Goal: Task Accomplishment & Management: Manage account settings

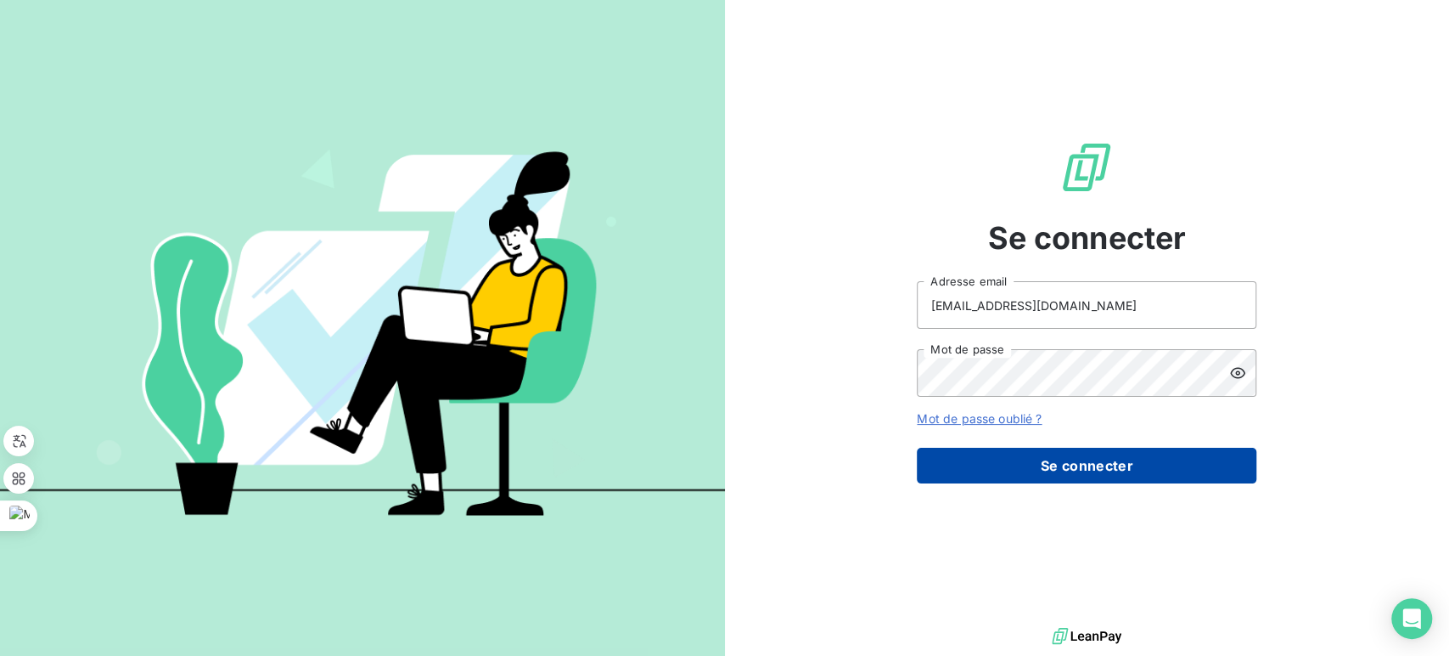
click at [1057, 470] on button "Se connecter" at bounding box center [1087, 465] width 340 height 36
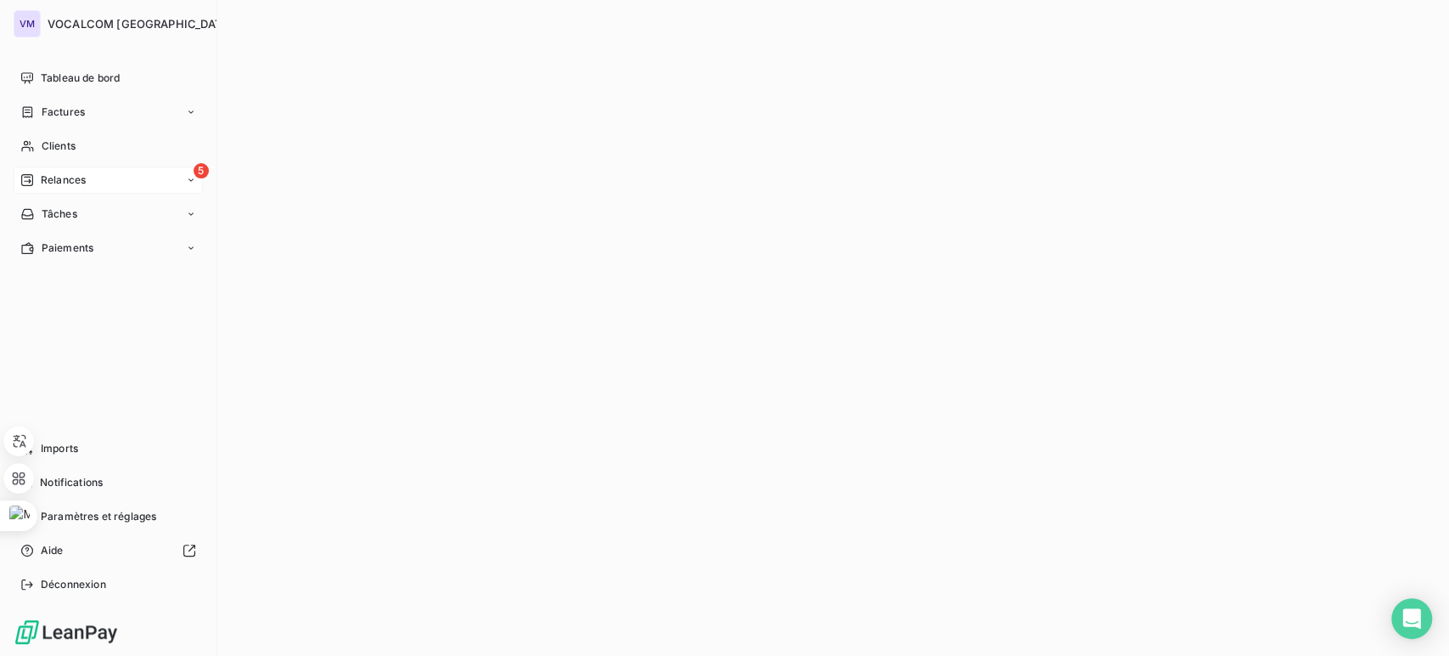
click at [67, 177] on span "Relances" at bounding box center [63, 179] width 45 height 15
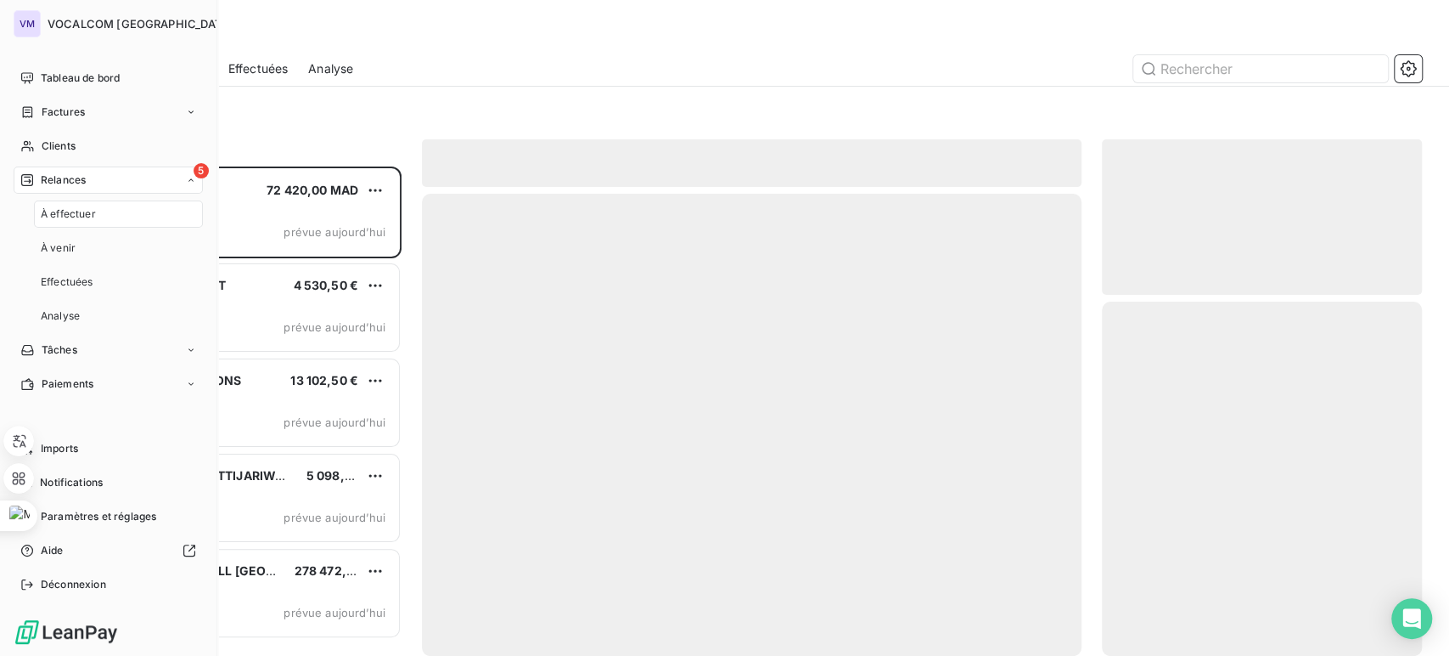
scroll to position [475, 306]
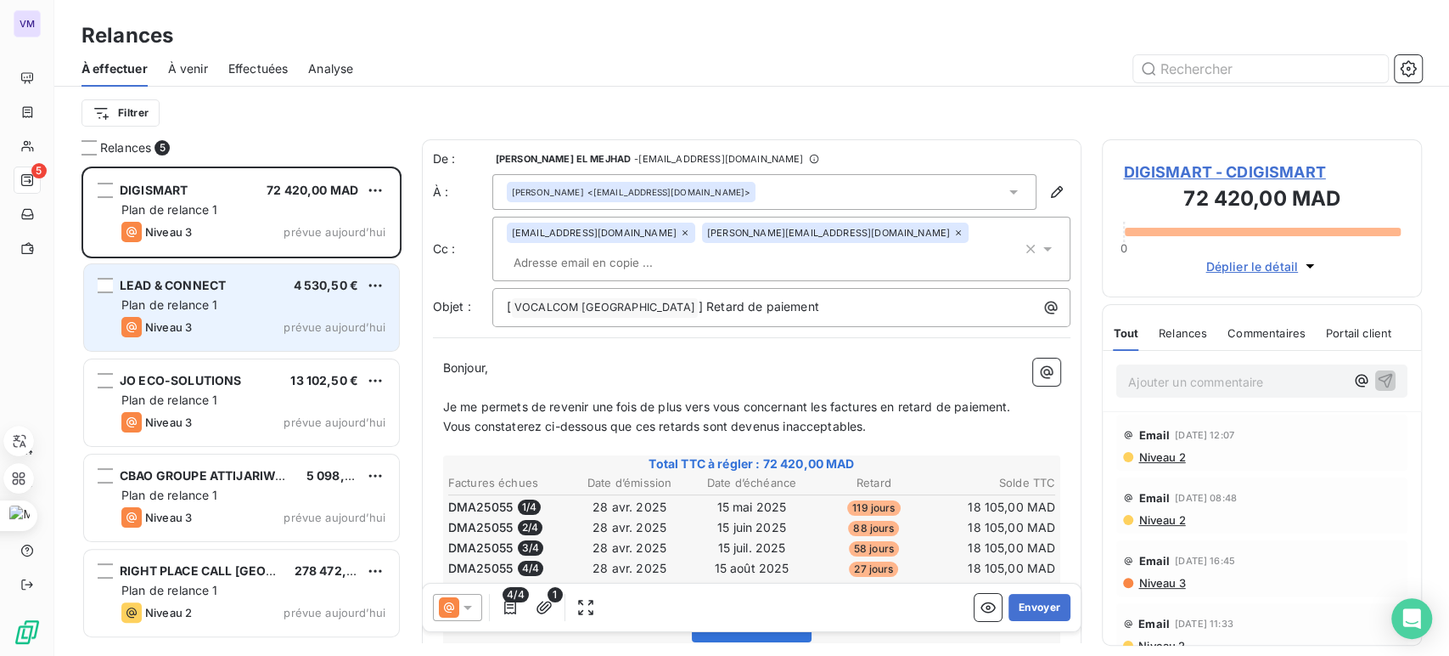
click at [253, 276] on div "LEAD & CONNECT 4 530,50 € Plan de relance 1 Niveau 3 prévue [DATE]" at bounding box center [241, 307] width 315 height 87
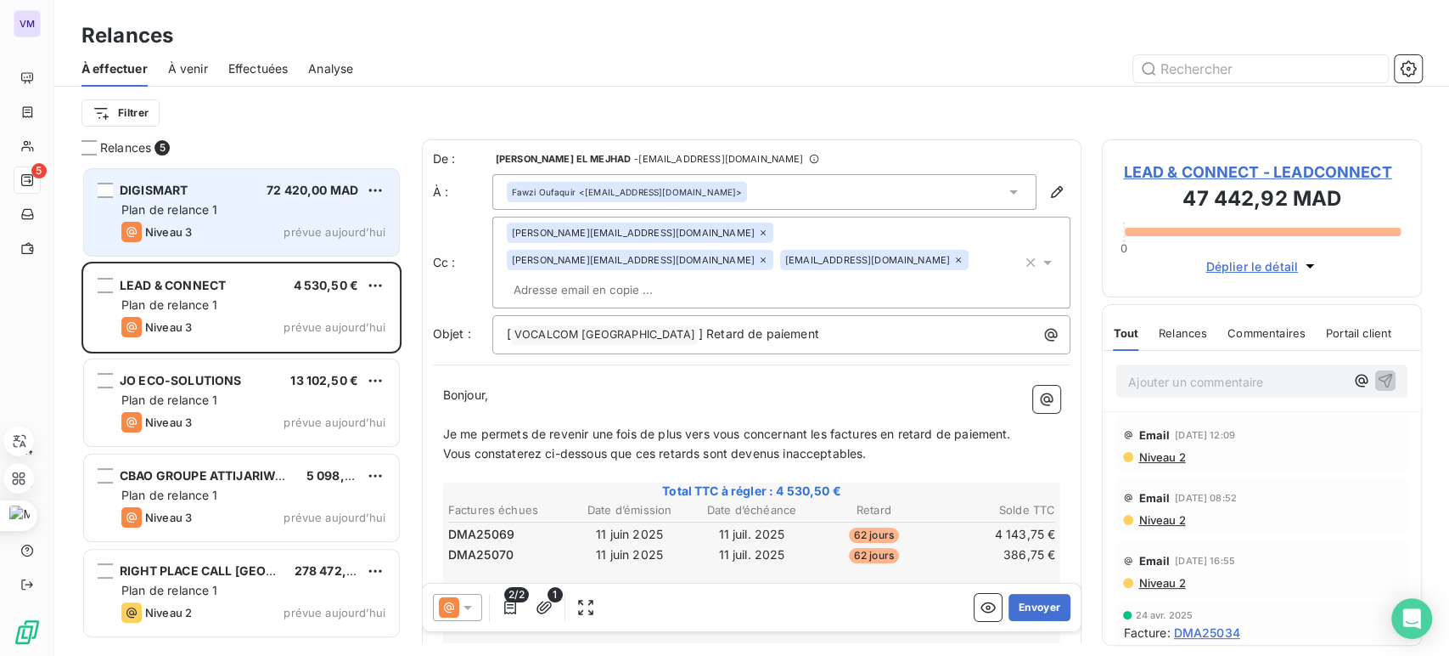
click at [293, 219] on div "DIGISMART 72 420,00 MAD Plan de relance 1 Niveau 3 prévue [DATE]" at bounding box center [241, 212] width 315 height 87
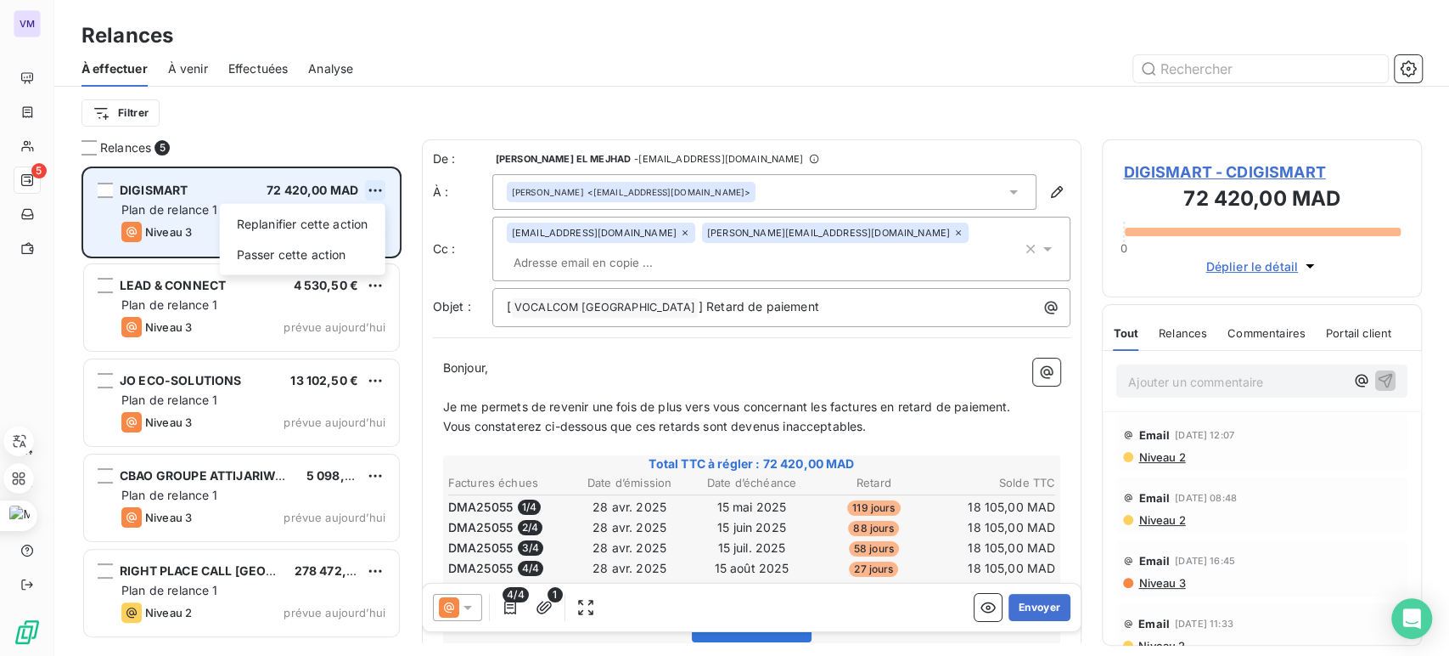
click at [378, 195] on html "VM 5 Relances À effectuer À venir Effectuées Analyse Filtrer Relances 5 DIGISMA…" at bounding box center [724, 328] width 1449 height 656
click at [339, 250] on div "Passer cette action" at bounding box center [303, 254] width 152 height 27
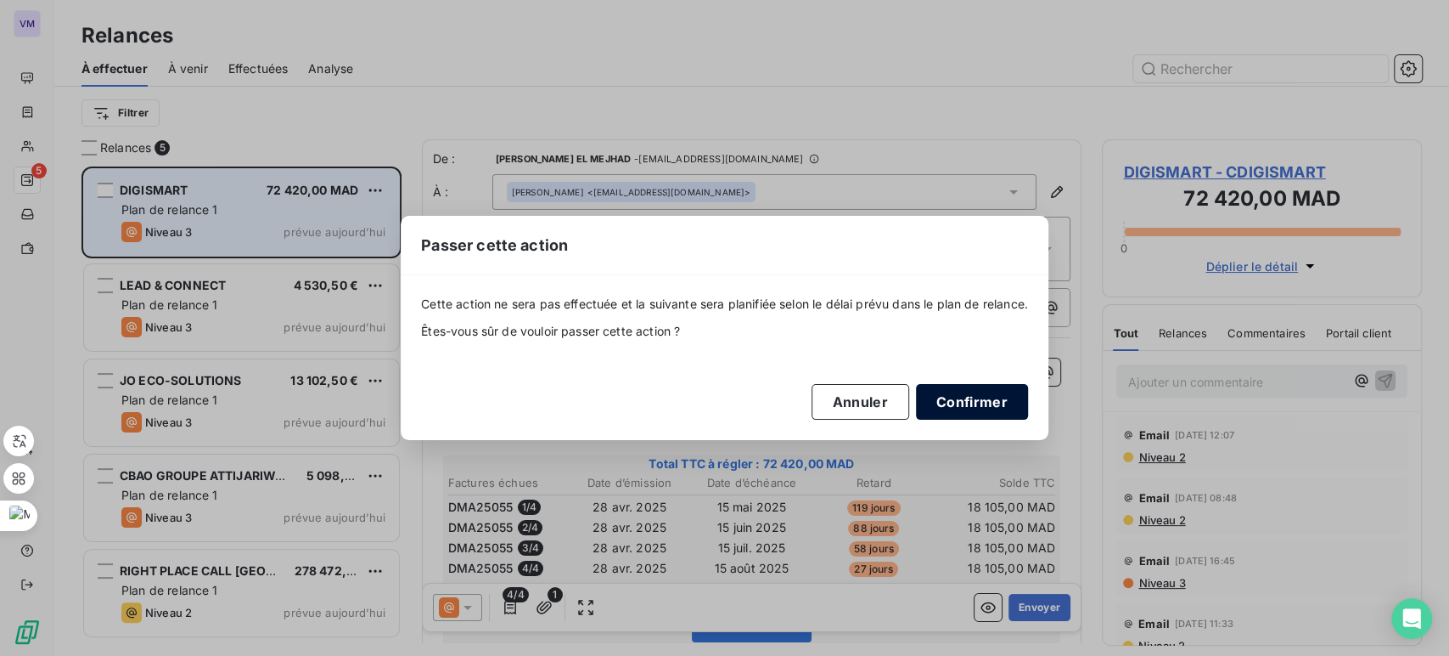
click at [951, 397] on button "Confirmer" at bounding box center [972, 402] width 112 height 36
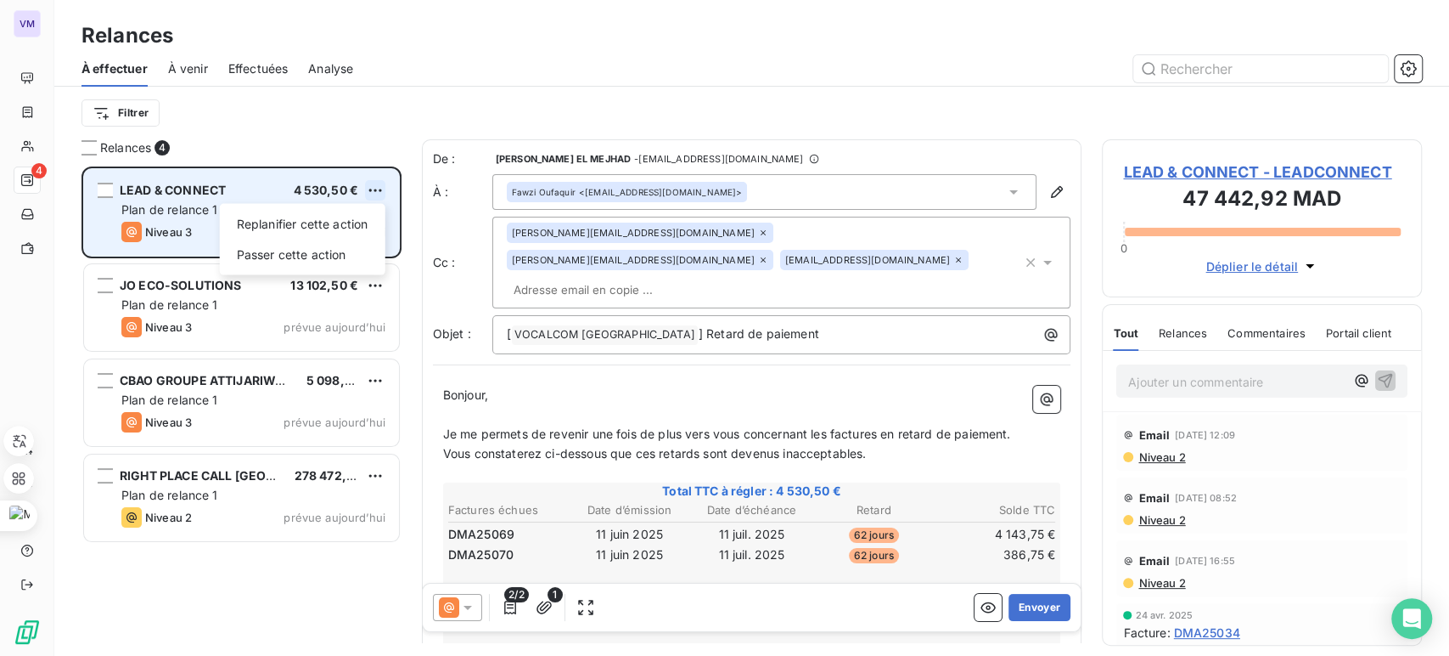
click at [379, 189] on html "VM 4 Relances À effectuer À venir Effectuées Analyse Filtrer Relances 4 LEAD & …" at bounding box center [724, 328] width 1449 height 656
click at [331, 244] on div "Passer cette action" at bounding box center [303, 254] width 152 height 27
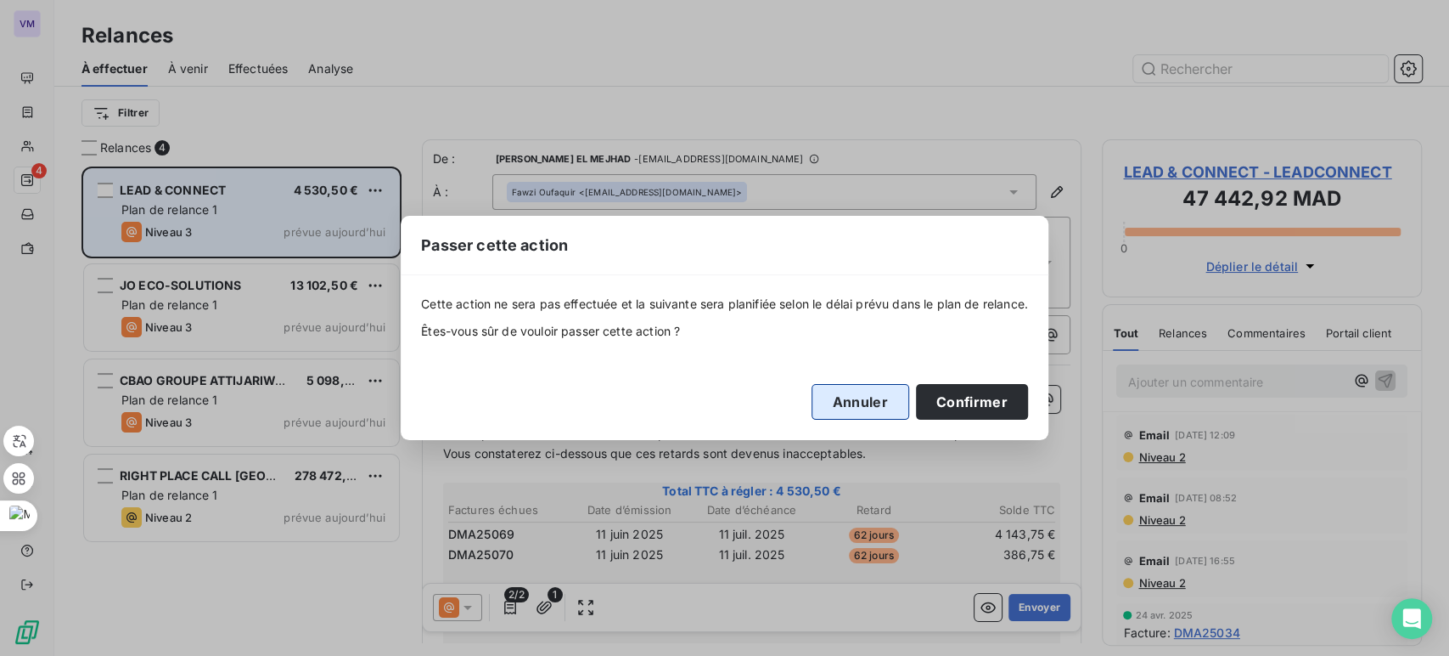
click at [883, 397] on button "Annuler" at bounding box center [861, 402] width 98 height 36
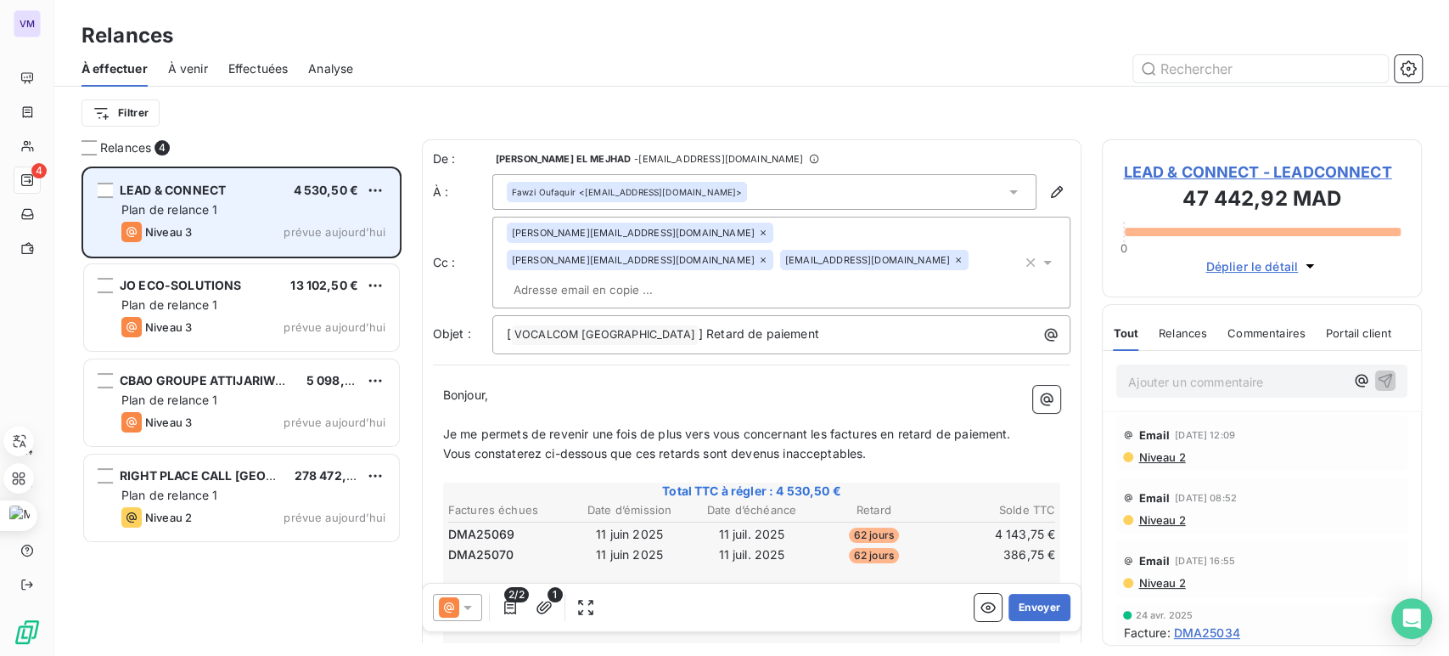
click at [1182, 382] on p "Ajouter un commentaire ﻿" at bounding box center [1236, 381] width 217 height 21
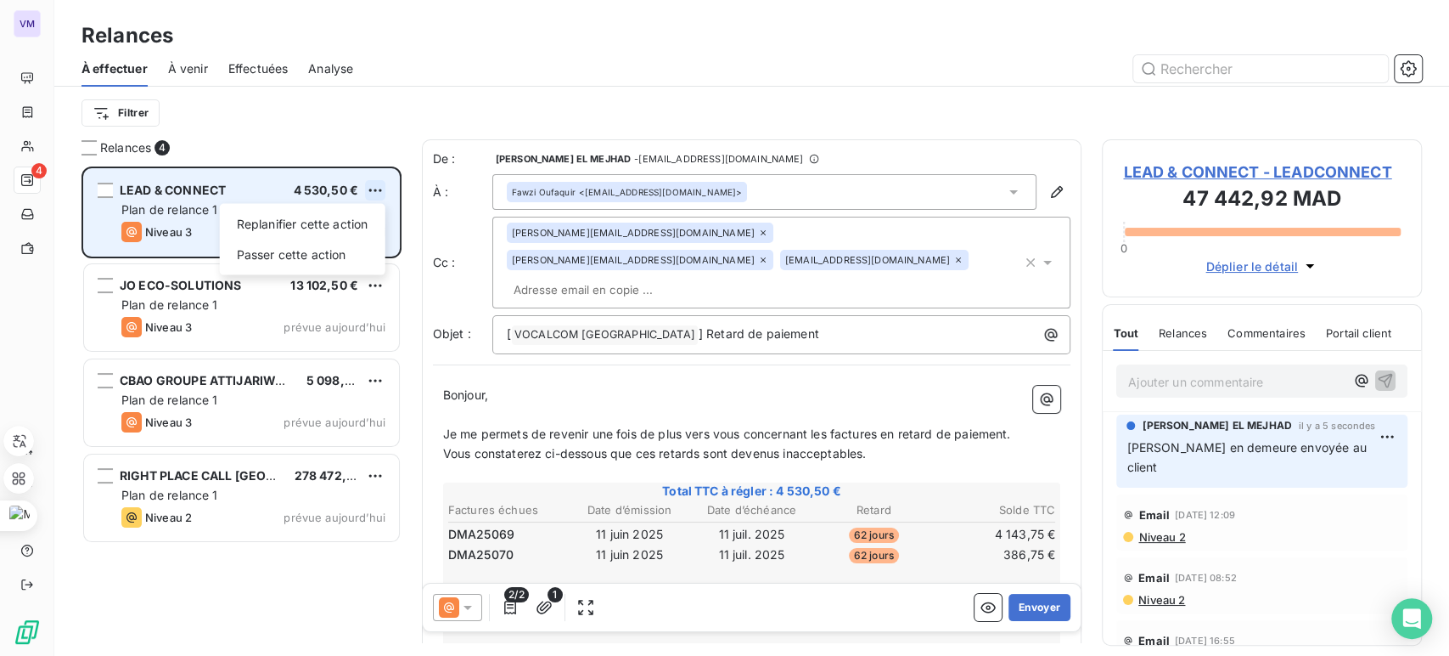
click at [379, 195] on html "VM 4 Relances À effectuer À venir Effectuées Analyse Filtrer Relances 4 LEAD & …" at bounding box center [724, 328] width 1449 height 656
click at [357, 250] on div "Passer cette action" at bounding box center [303, 254] width 152 height 27
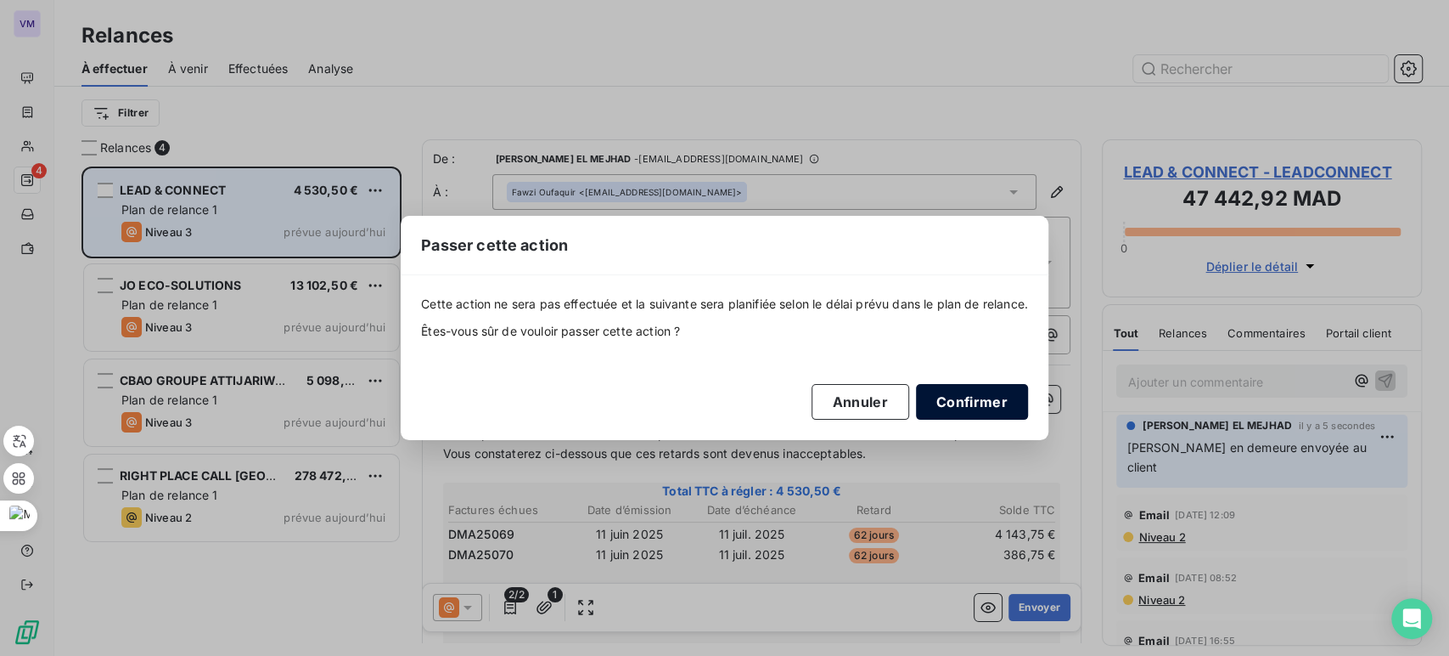
click at [944, 398] on button "Confirmer" at bounding box center [972, 402] width 112 height 36
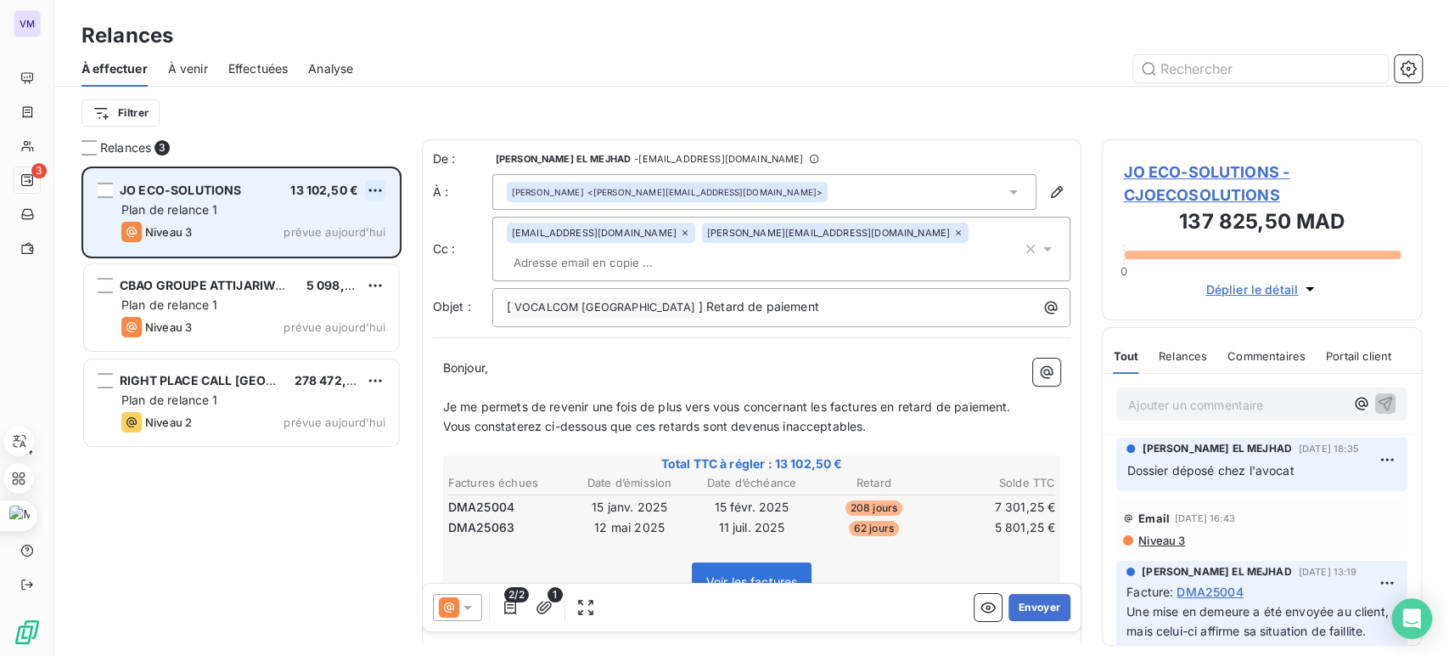
click at [378, 187] on html "VM 3 Relances À effectuer À venir Effectuées Analyse Filtrer Relances 3 JO ECO-…" at bounding box center [724, 328] width 1449 height 656
click at [345, 250] on div "Passer cette action" at bounding box center [303, 254] width 152 height 27
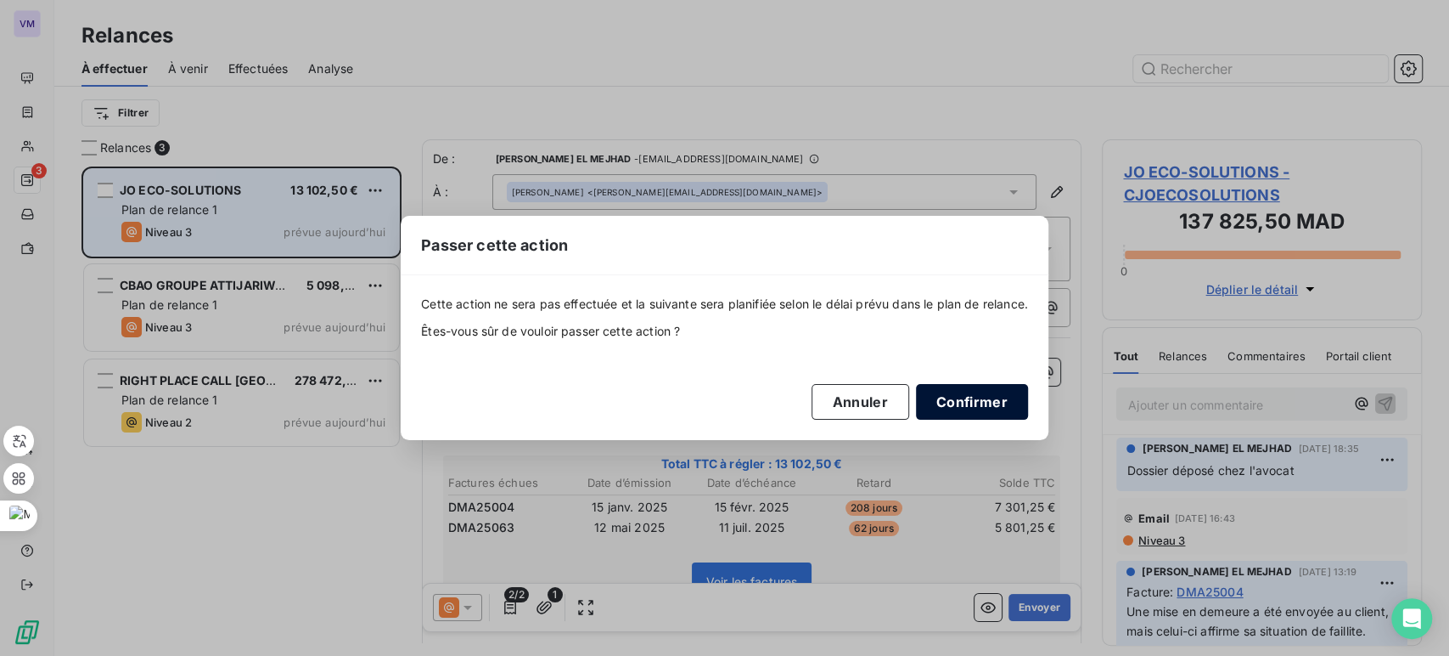
click at [959, 399] on button "Confirmer" at bounding box center [972, 402] width 112 height 36
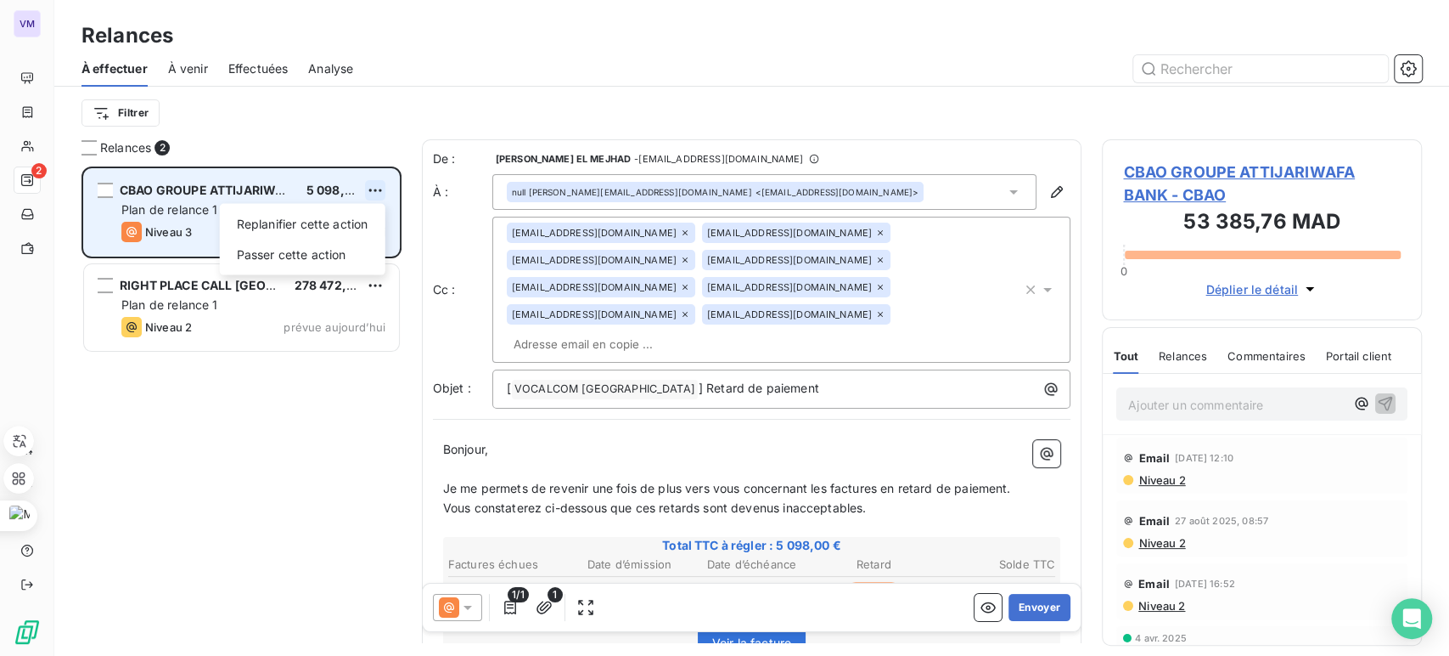
click at [374, 190] on html "VM 2 Relances À effectuer À venir Effectuées Analyse Filtrer Relances 2 CBAO GR…" at bounding box center [724, 328] width 1449 height 656
click at [344, 224] on div "Replanifier cette action" at bounding box center [303, 224] width 152 height 27
select select "8"
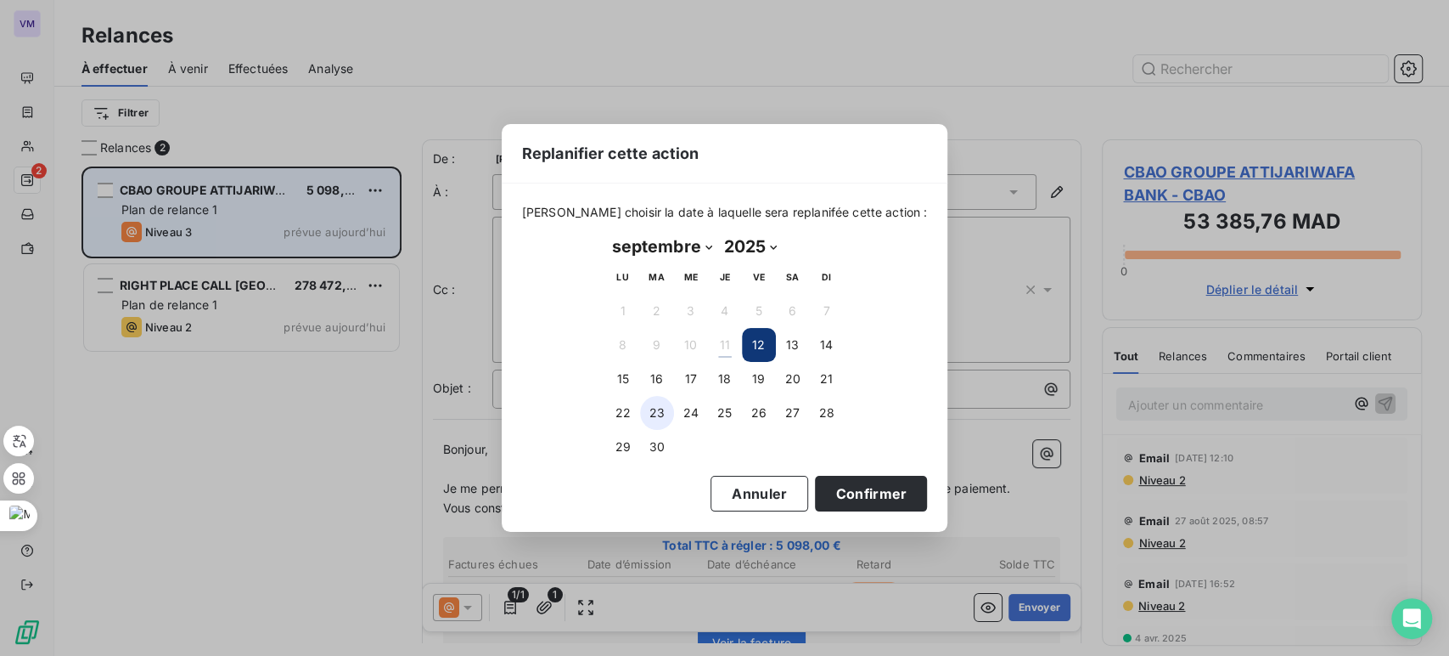
click at [658, 416] on button "23" at bounding box center [657, 413] width 34 height 34
click at [865, 497] on button "Confirmer" at bounding box center [871, 494] width 112 height 36
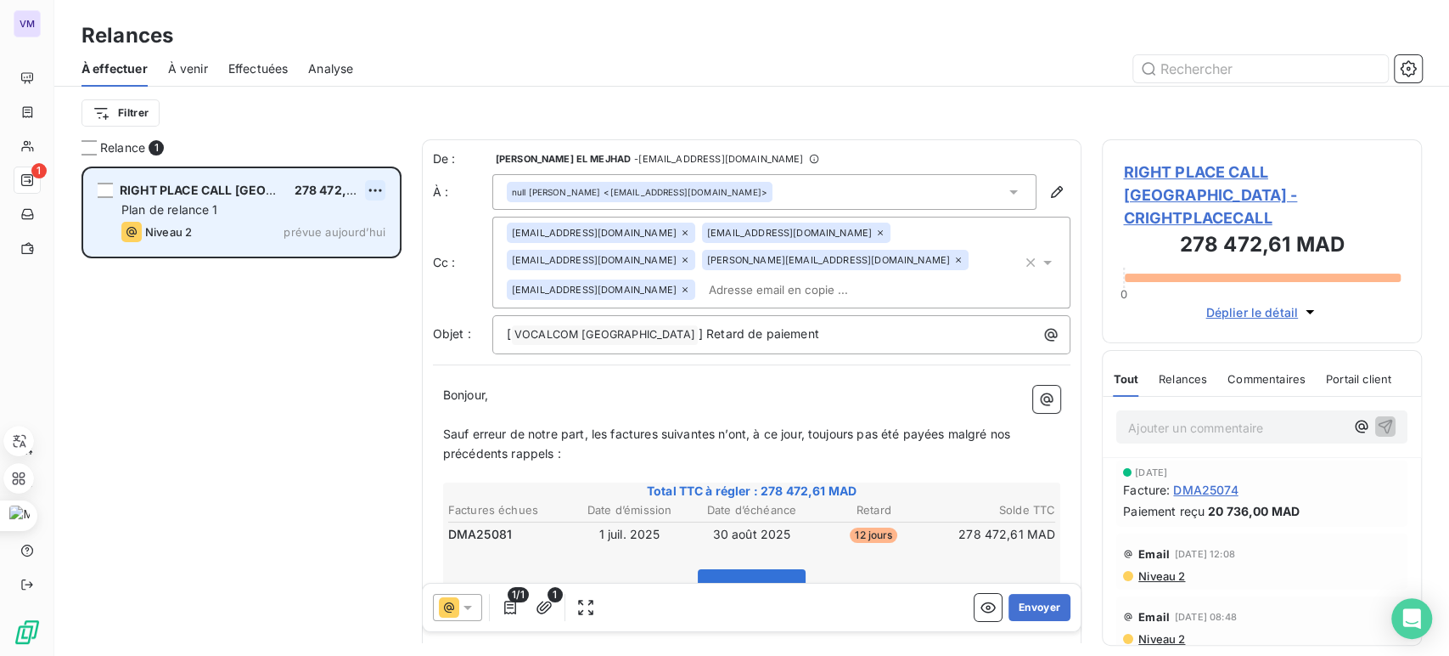
click at [381, 184] on html "VM 1 Relances À effectuer À venir Effectuées Analyse Filtrer Relance 1 RIGHT PL…" at bounding box center [724, 328] width 1449 height 656
click at [352, 229] on div "Replanifier cette action" at bounding box center [303, 224] width 152 height 27
select select "8"
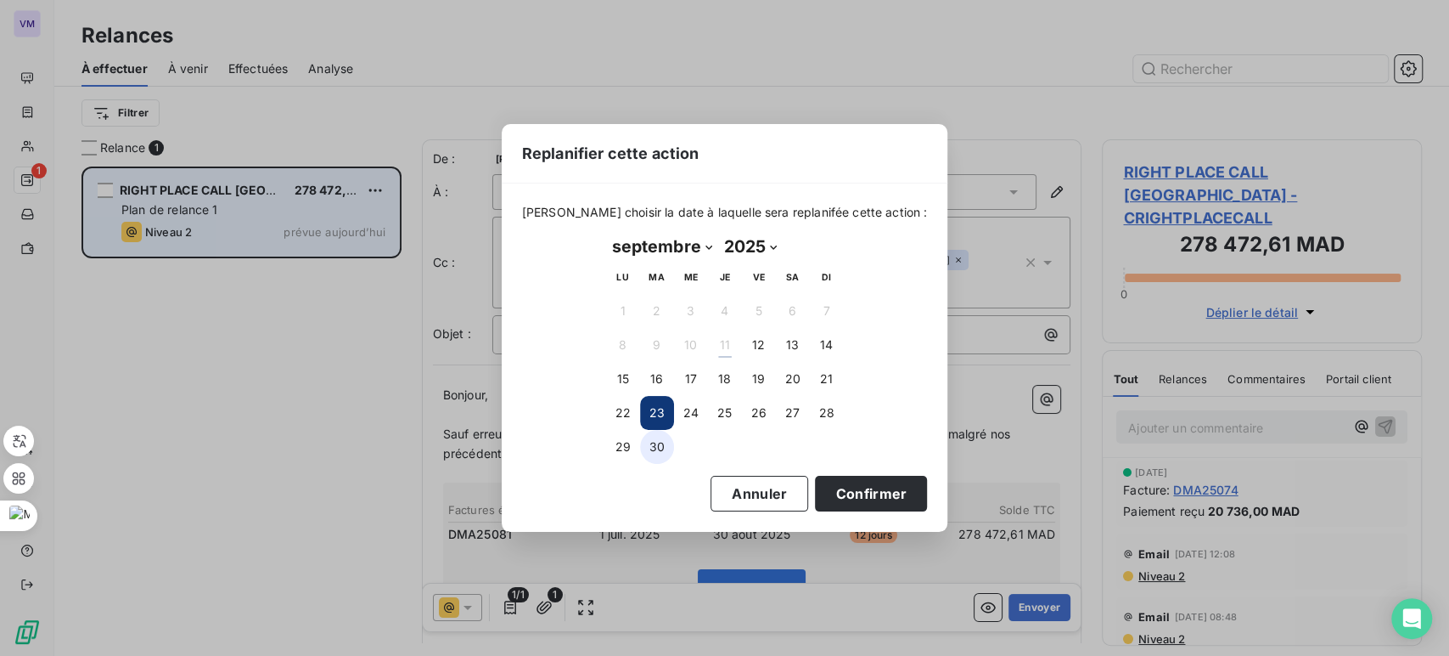
click at [650, 452] on button "30" at bounding box center [657, 447] width 34 height 34
click at [815, 487] on button "Confirmer" at bounding box center [871, 494] width 112 height 36
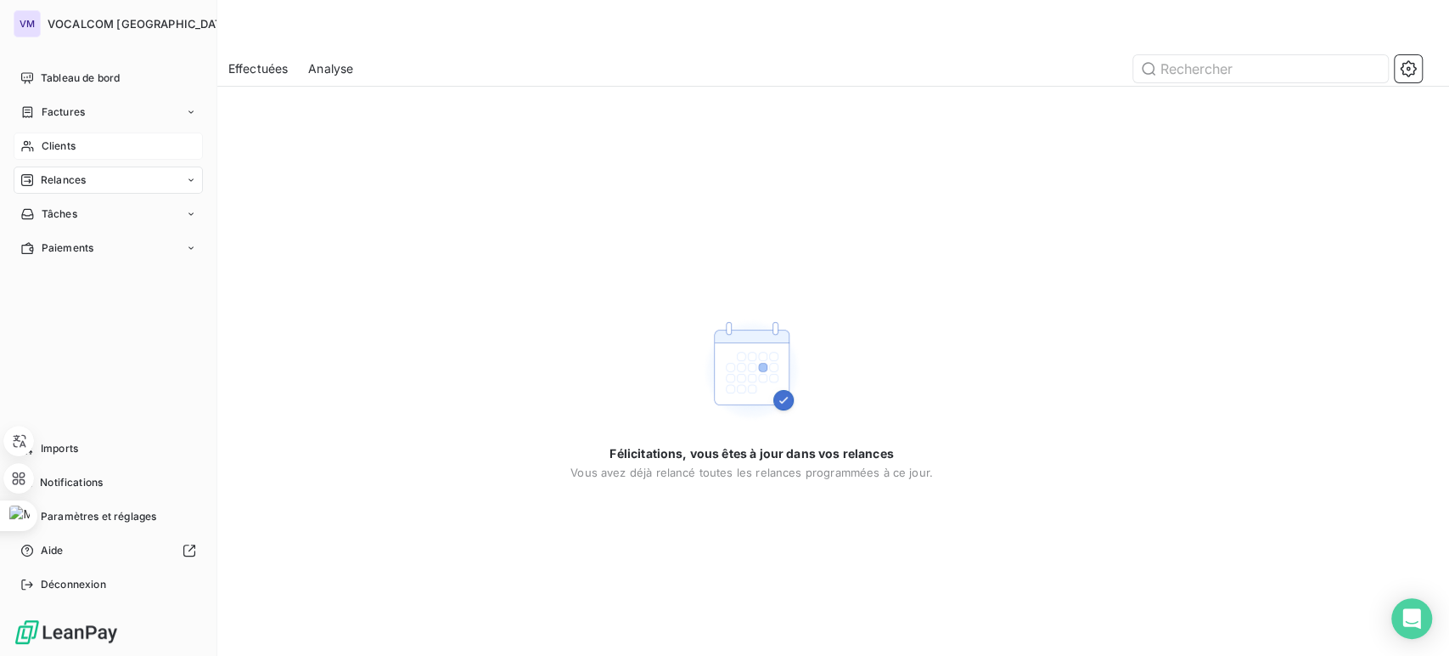
click at [55, 141] on span "Clients" at bounding box center [59, 145] width 34 height 15
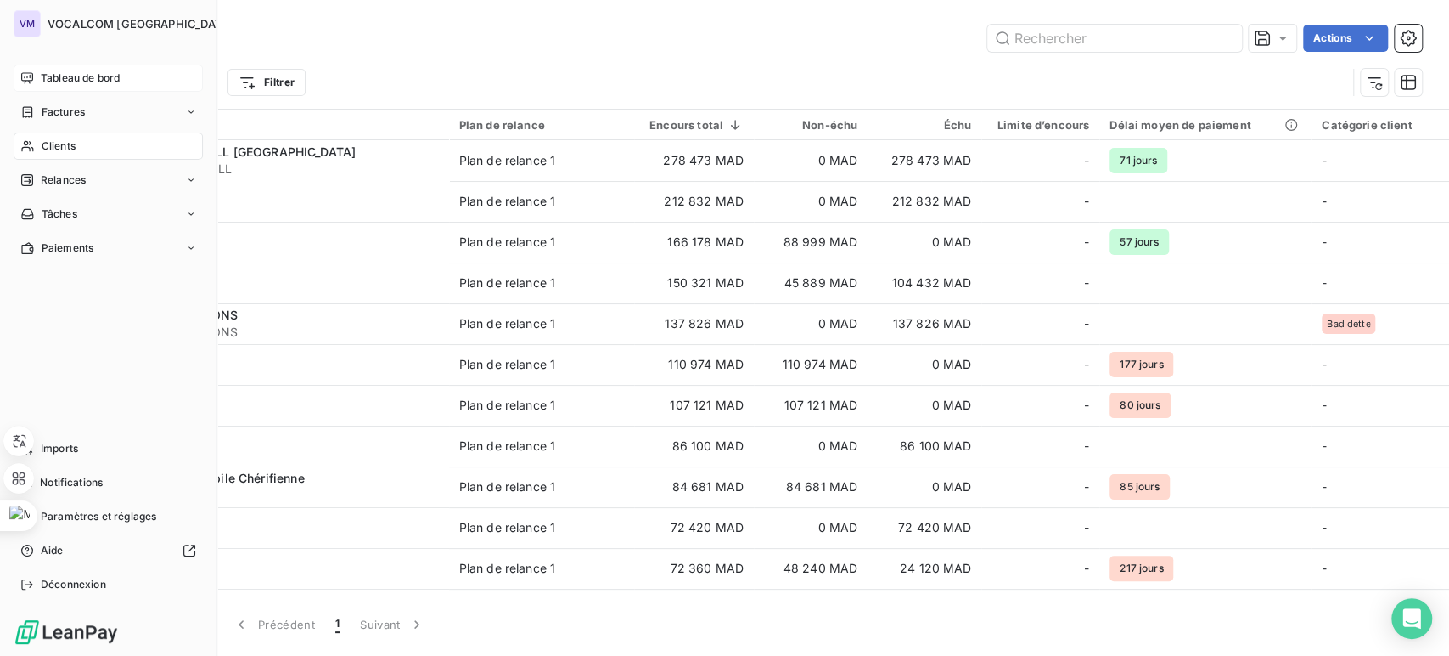
click at [49, 77] on span "Tableau de bord" at bounding box center [80, 77] width 79 height 15
